Goal: Find contact information: Find contact information

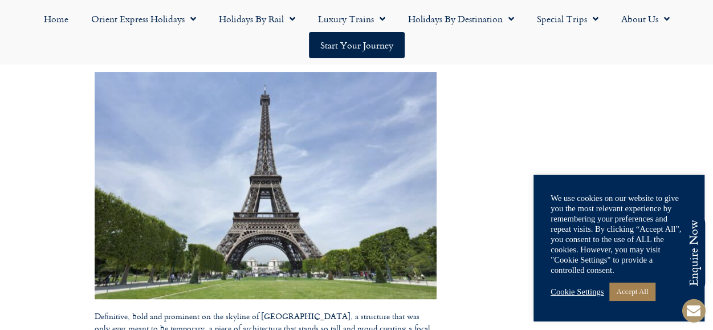
scroll to position [162, 0]
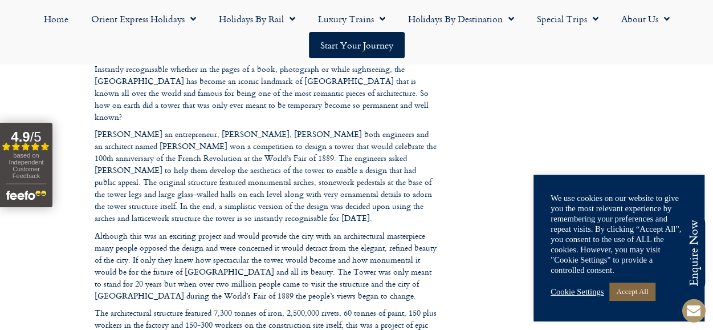
click at [642, 288] on link "Accept All" at bounding box center [633, 291] width 46 height 18
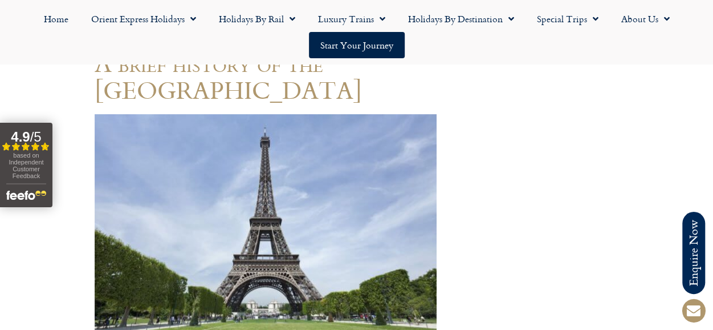
scroll to position [120, 0]
drag, startPoint x: 320, startPoint y: 184, endPoint x: 302, endPoint y: 152, distance: 37.3
